Goal: Task Accomplishment & Management: Use online tool/utility

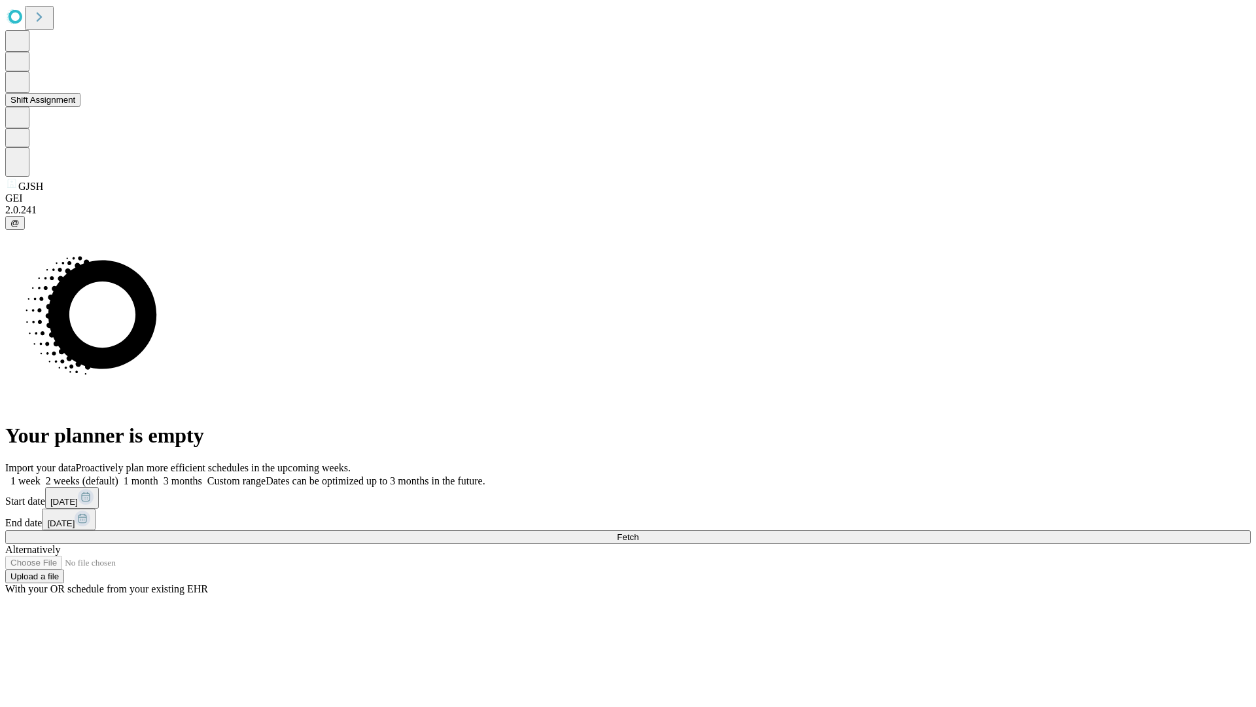
click at [80, 107] on button "Shift Assignment" at bounding box center [42, 100] width 75 height 14
